Goal: Obtain resource: Obtain resource

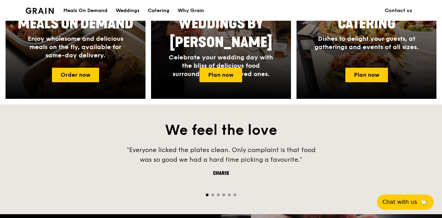
scroll to position [382, 0]
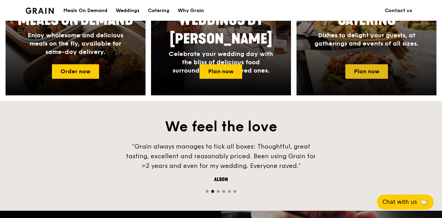
click at [354, 75] on link "Plan now" at bounding box center [366, 71] width 43 height 15
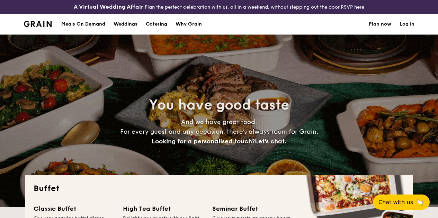
select select
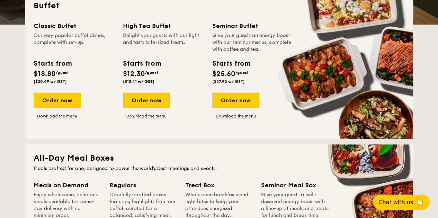
scroll to position [182, 0]
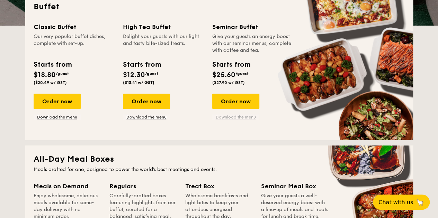
click at [231, 120] on link "Download the menu" at bounding box center [235, 118] width 47 height 6
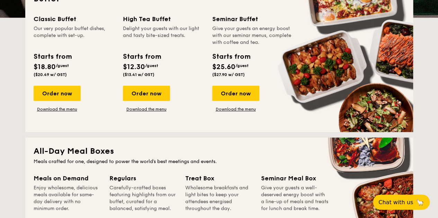
scroll to position [189, 0]
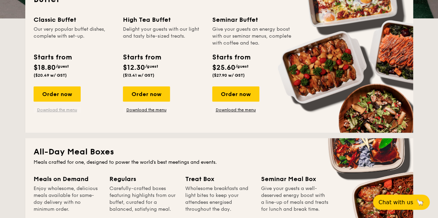
click at [64, 113] on link "Download the menu" at bounding box center [57, 110] width 47 height 6
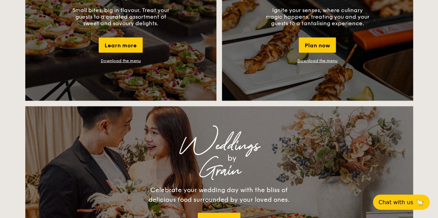
scroll to position [694, 0]
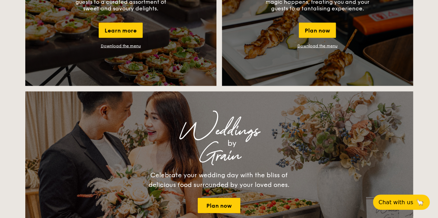
click at [129, 48] on link "Download the menu" at bounding box center [121, 46] width 40 height 5
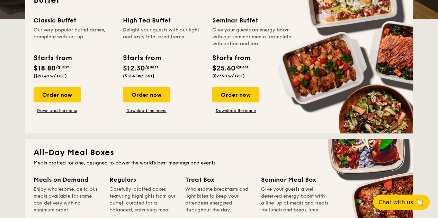
scroll to position [186, 0]
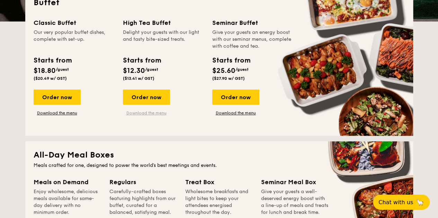
drag, startPoint x: 157, startPoint y: 117, endPoint x: 151, endPoint y: 119, distance: 6.6
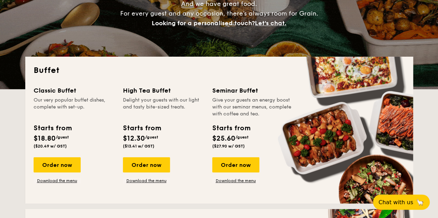
scroll to position [129, 0]
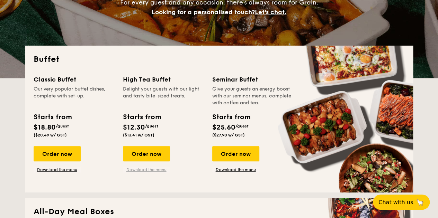
click at [146, 173] on link "Download the menu" at bounding box center [146, 170] width 47 height 6
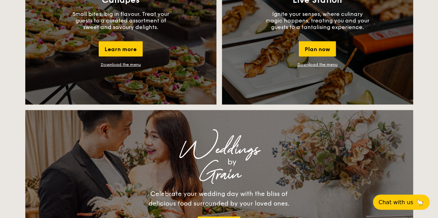
scroll to position [672, 0]
